Goal: Navigation & Orientation: Find specific page/section

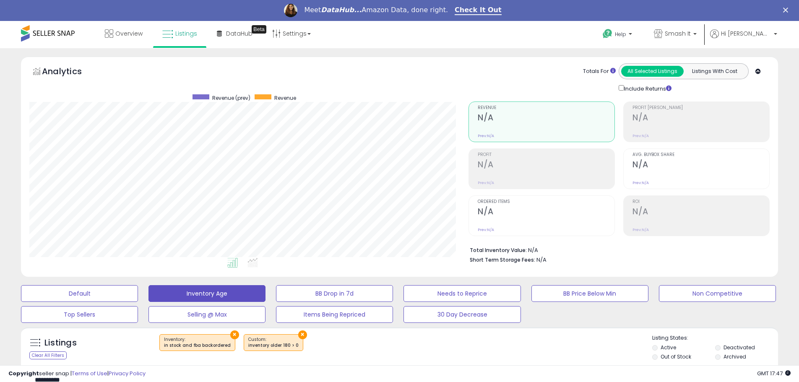
scroll to position [172, 439]
click at [128, 34] on span "Overview" at bounding box center [128, 33] width 27 height 8
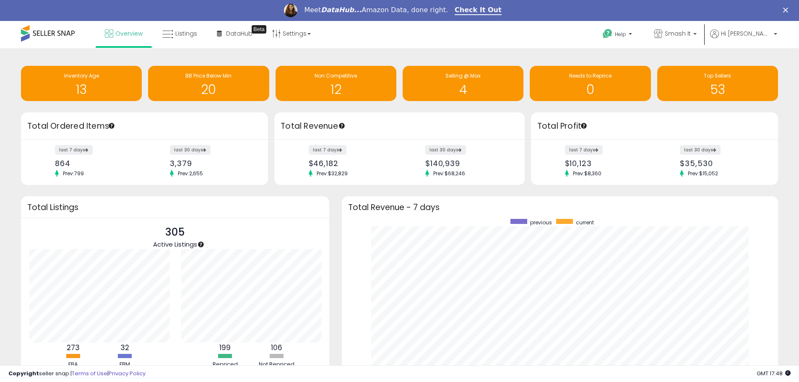
scroll to position [159, 420]
click at [691, 31] on span "Smash It" at bounding box center [678, 33] width 26 height 8
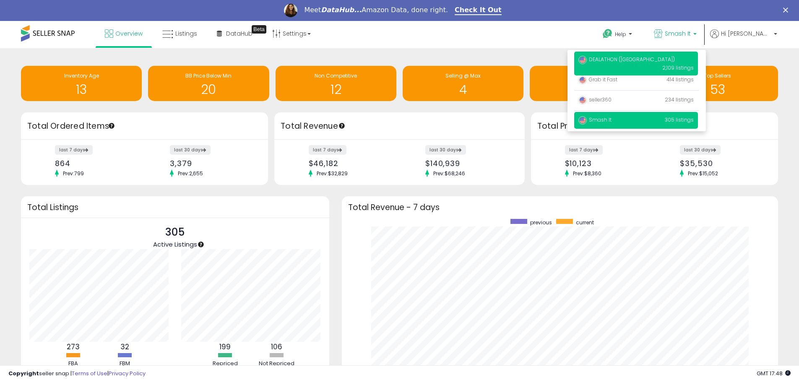
click at [646, 59] on span "DEALATHON ([GEOGRAPHIC_DATA])" at bounding box center [626, 59] width 96 height 7
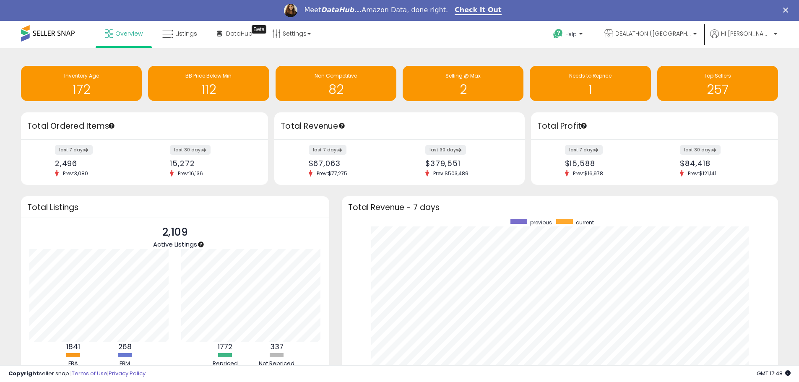
scroll to position [159, 420]
click at [613, 31] on icon at bounding box center [608, 33] width 9 height 9
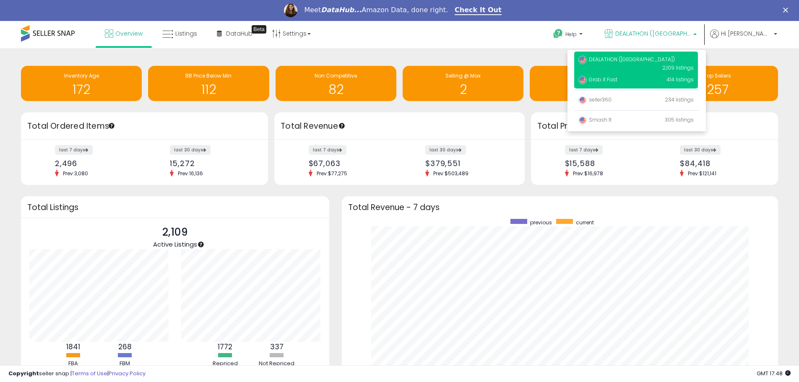
click at [617, 81] on span "Grab it Fast" at bounding box center [597, 79] width 39 height 7
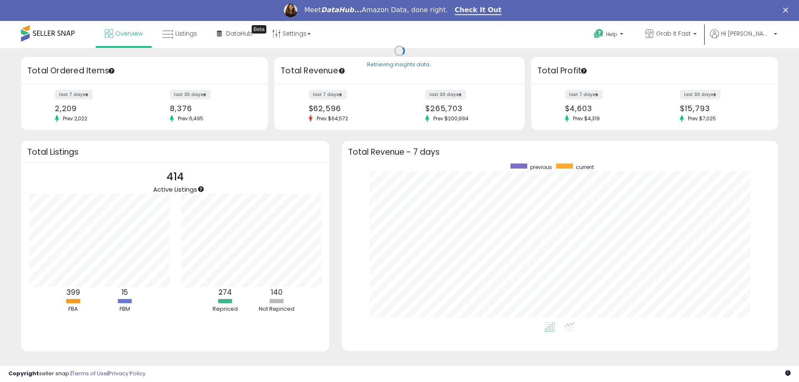
scroll to position [419203, 418942]
